Goal: Information Seeking & Learning: Check status

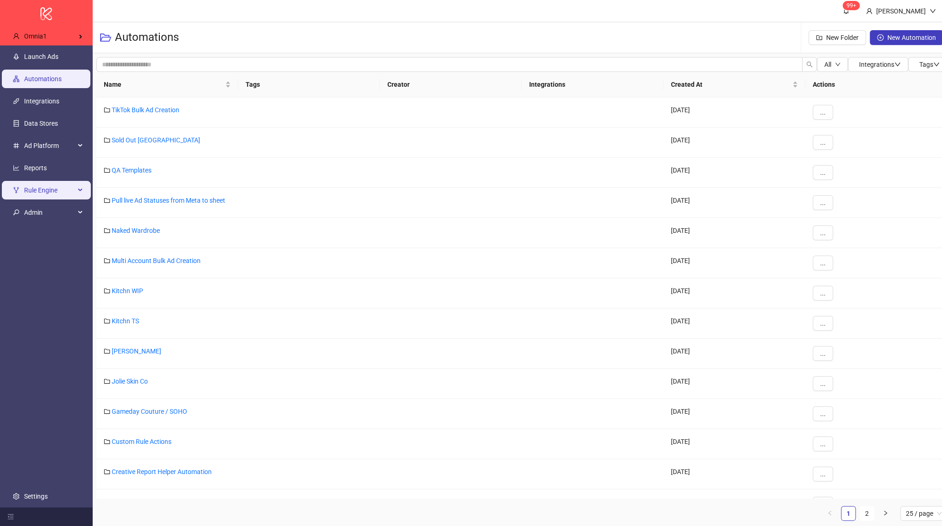
click at [43, 185] on span "Rule Engine" at bounding box center [49, 190] width 51 height 19
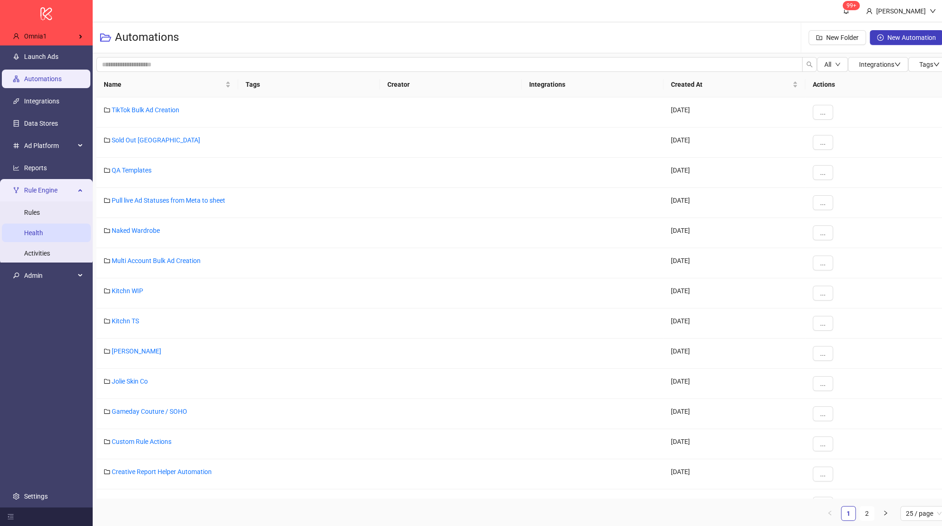
click at [43, 230] on link "Health" at bounding box center [33, 232] width 19 height 7
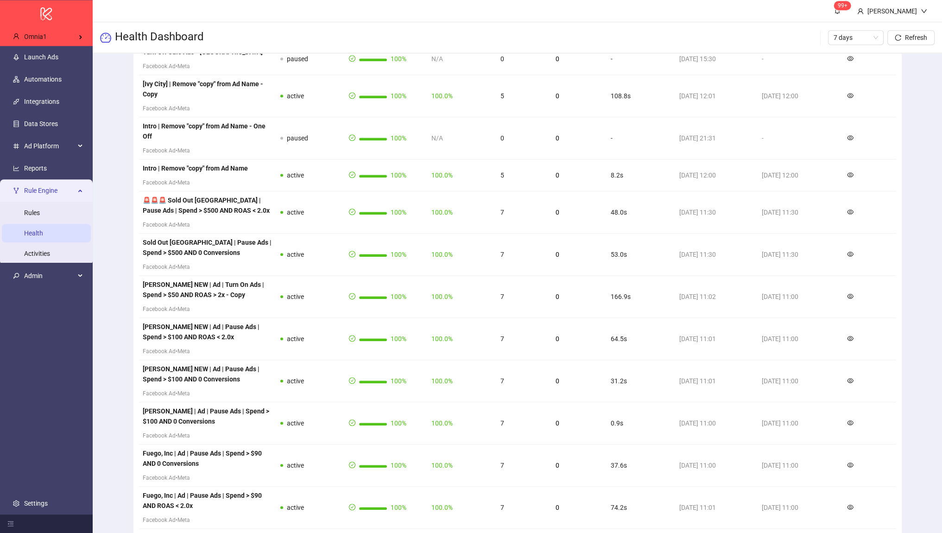
scroll to position [834, 0]
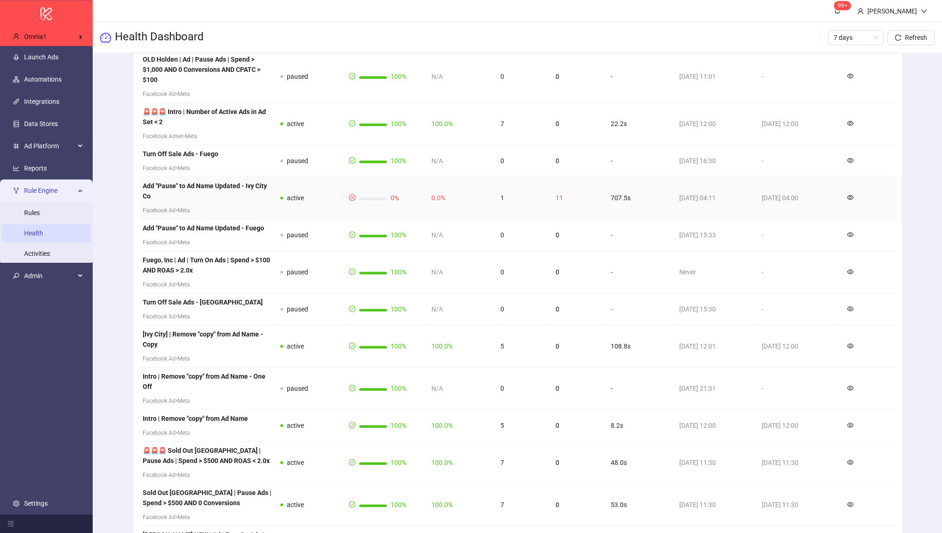
click at [237, 182] on strong "Add "Pause" to Ad Name Updated - Ivy City Co" at bounding box center [205, 191] width 124 height 18
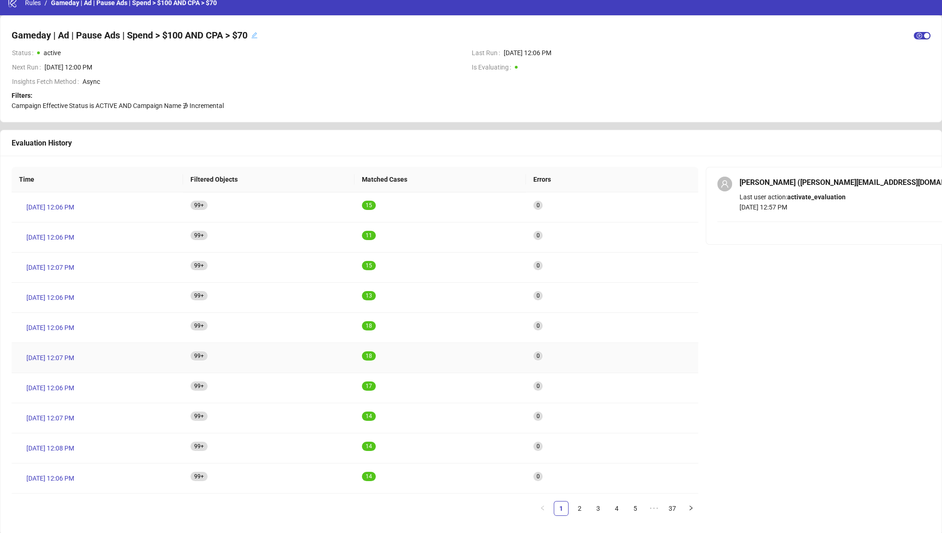
scroll to position [11, 0]
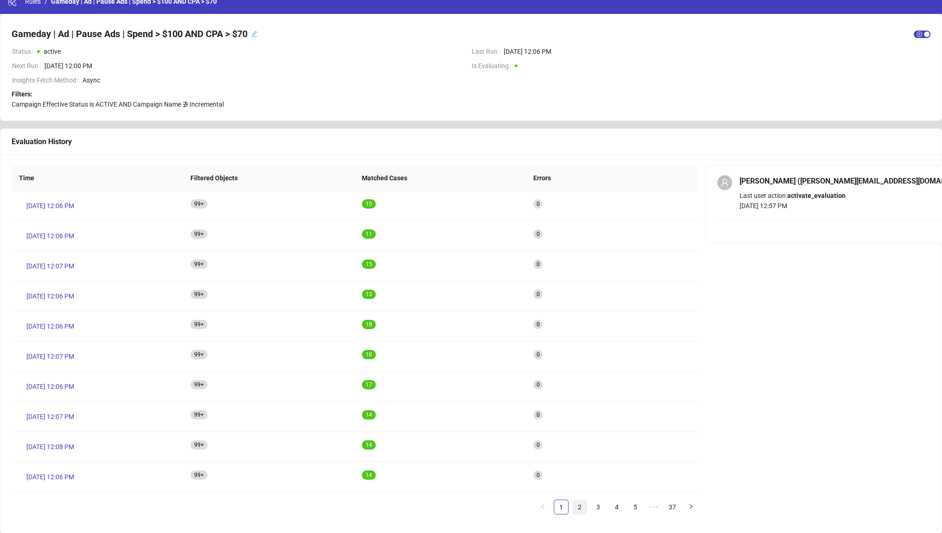
click at [587, 507] on li "2" at bounding box center [579, 507] width 15 height 15
click at [596, 507] on link "3" at bounding box center [598, 507] width 14 height 14
click at [623, 501] on link "4" at bounding box center [617, 507] width 14 height 14
click at [632, 505] on link "6" at bounding box center [635, 507] width 14 height 14
click at [637, 511] on link "8" at bounding box center [635, 507] width 14 height 14
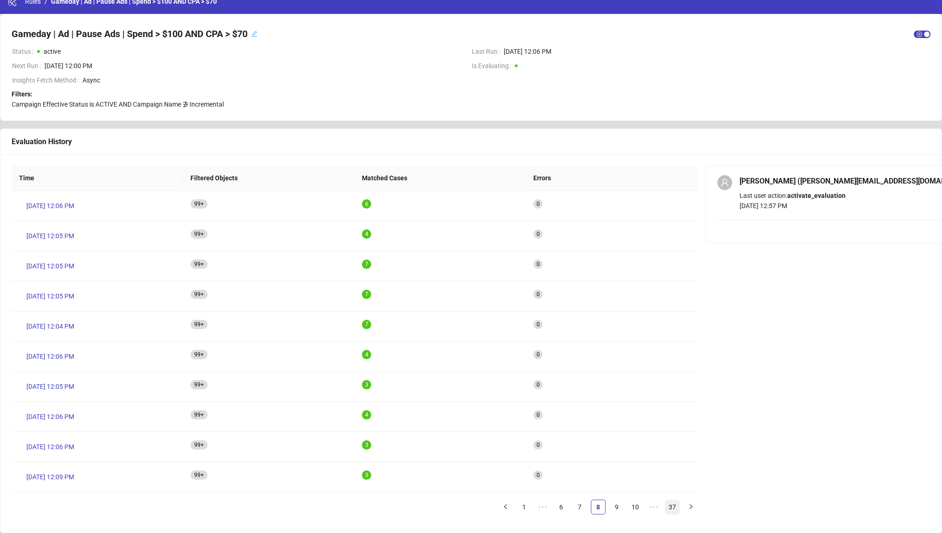
click at [668, 504] on link "37" at bounding box center [673, 507] width 14 height 14
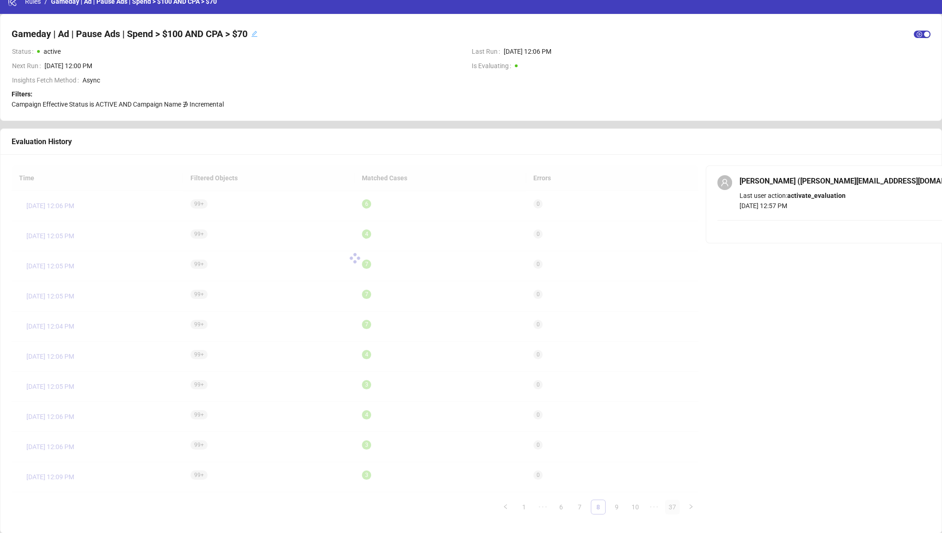
scroll to position [0, 0]
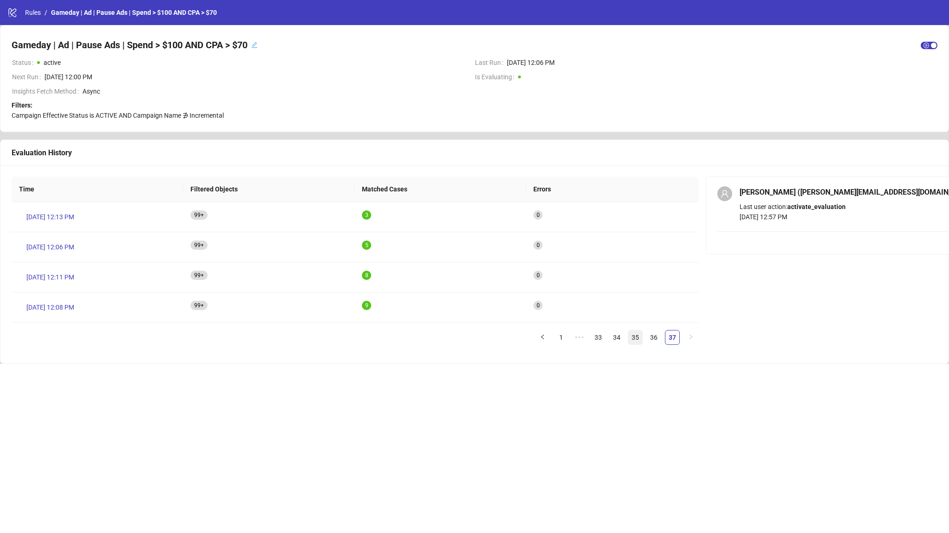
click at [628, 336] on link "35" at bounding box center [635, 337] width 14 height 14
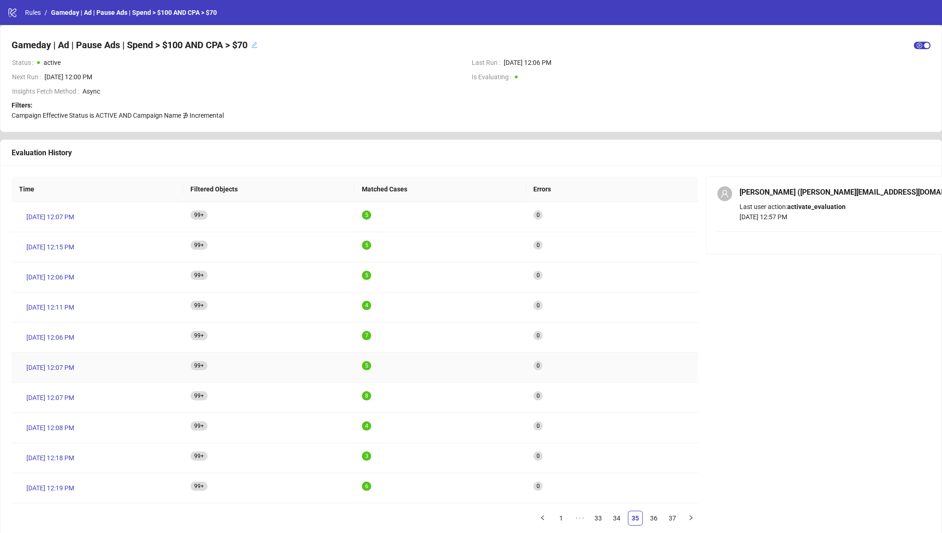
scroll to position [11, 0]
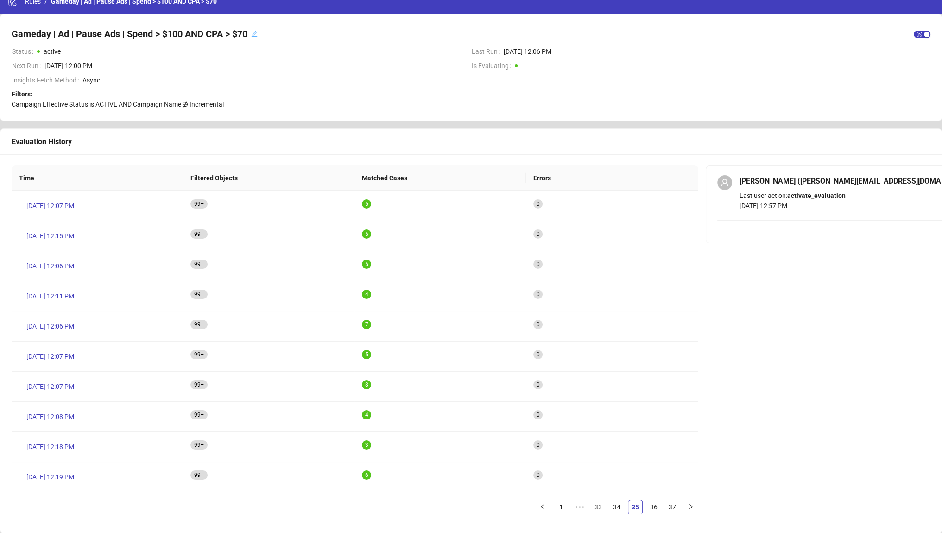
click at [608, 503] on ul "1 ••• 33 34 35 36 37" at bounding box center [355, 507] width 687 height 15
click at [602, 507] on link "33" at bounding box center [598, 507] width 14 height 14
click at [524, 508] on link "1" at bounding box center [524, 507] width 14 height 14
click at [578, 507] on link "2" at bounding box center [580, 507] width 14 height 14
click at [598, 510] on link "3" at bounding box center [598, 507] width 14 height 14
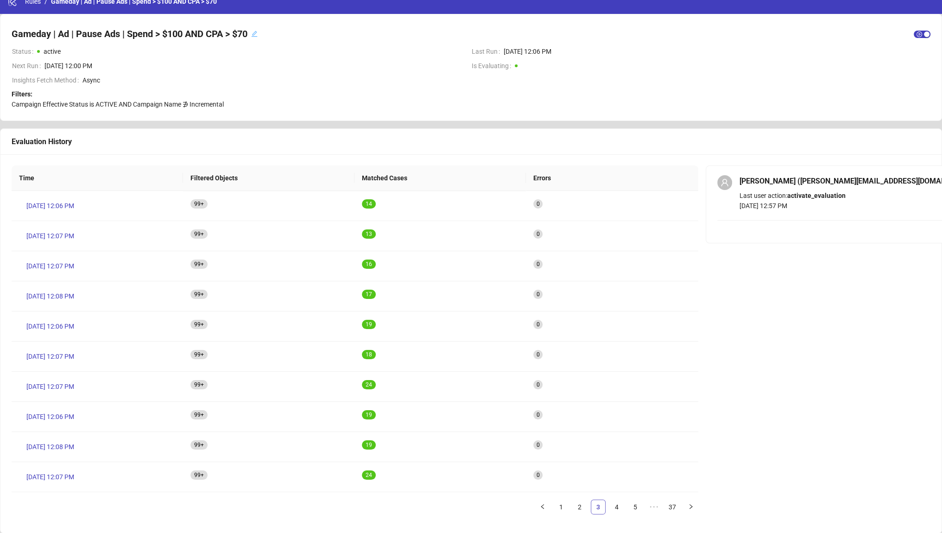
click at [600, 510] on link "3" at bounding box center [598, 507] width 14 height 14
click at [610, 508] on link "4" at bounding box center [617, 507] width 14 height 14
click at [612, 506] on link "5" at bounding box center [617, 507] width 14 height 14
click at [68, 236] on span "[DATE] 12:54 PM" at bounding box center [50, 236] width 48 height 10
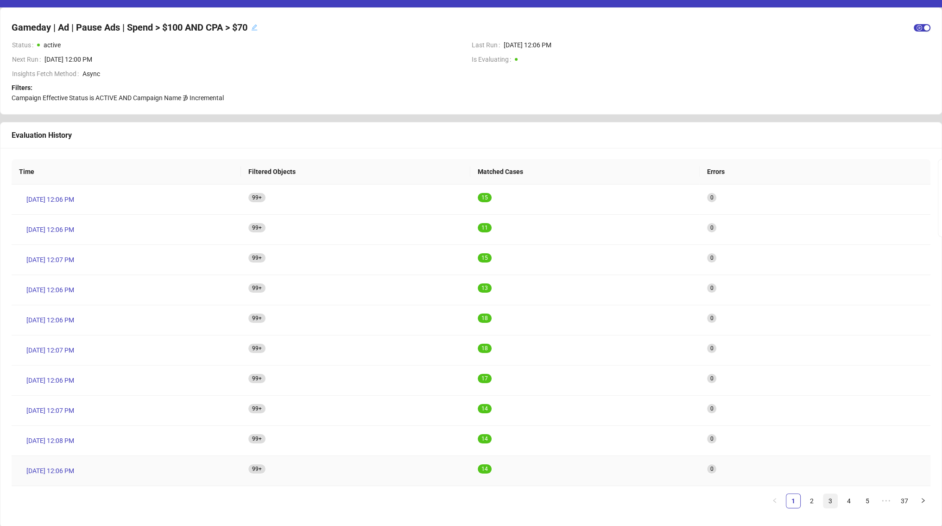
scroll to position [19, 0]
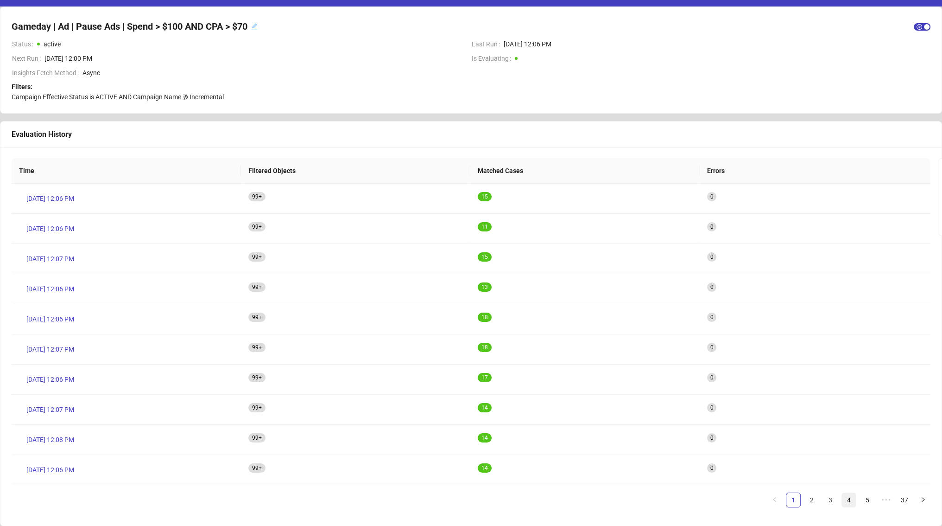
click at [854, 501] on link "4" at bounding box center [849, 500] width 14 height 14
click at [847, 501] on link "5" at bounding box center [849, 500] width 14 height 14
